Goal: Task Accomplishment & Management: Complete application form

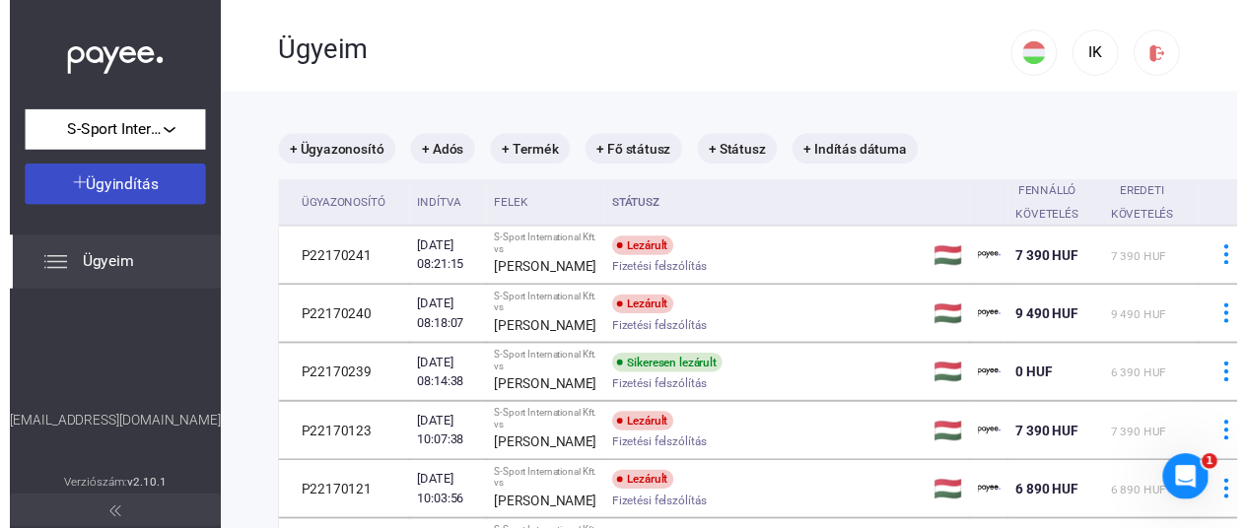
scroll to position [94, 0]
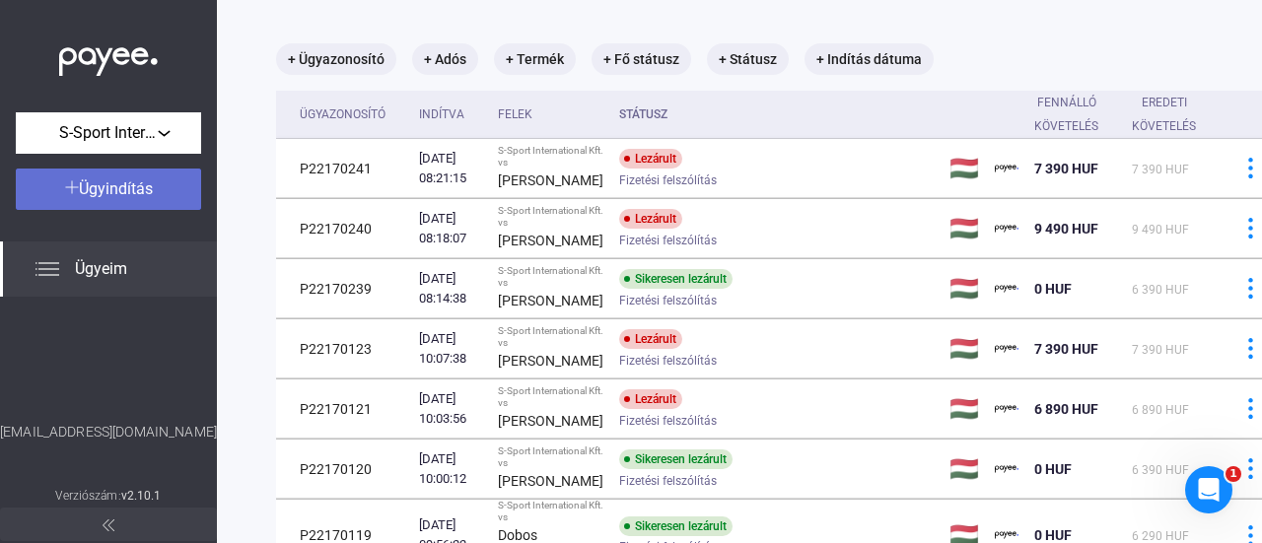
click at [130, 186] on span "Ügyindítás" at bounding box center [116, 188] width 74 height 19
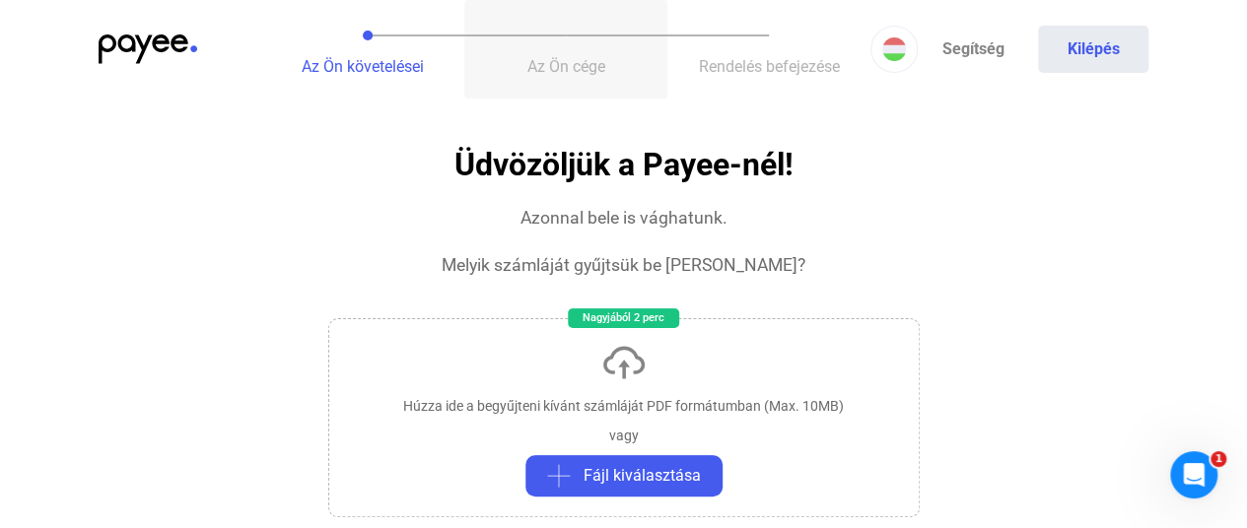
click at [523, 50] on button "Az Ön cége" at bounding box center [565, 49] width 203 height 99
